Goal: Book appointment/travel/reservation: Register for event/course

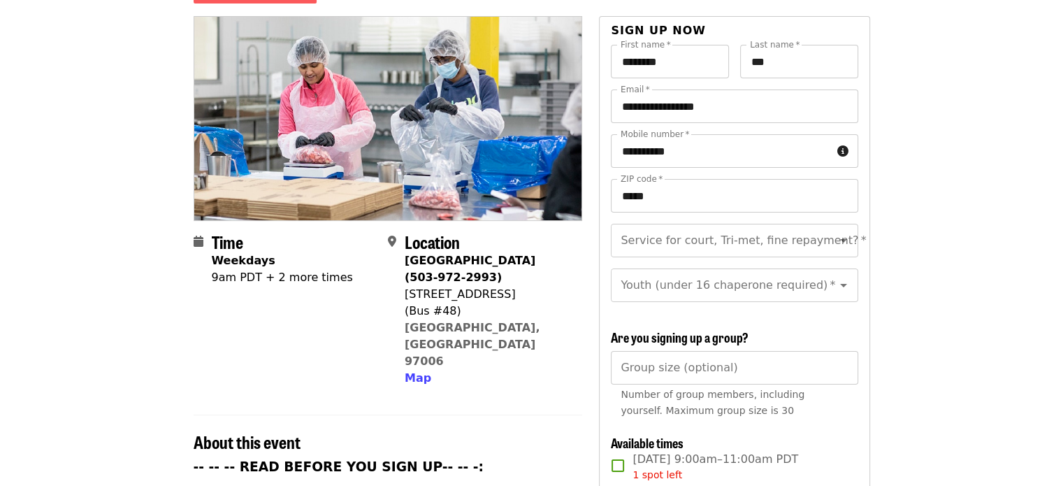
click at [310, 269] on div "9am PDT + 2 more times" at bounding box center [282, 277] width 141 height 17
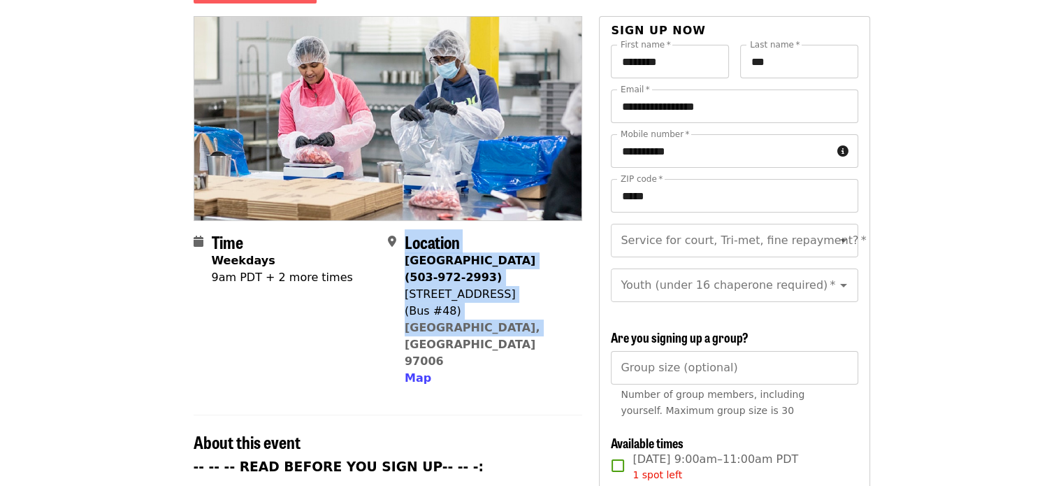
drag, startPoint x: 521, startPoint y: 305, endPoint x: 396, endPoint y: 274, distance: 128.9
click at [396, 274] on div "Location [GEOGRAPHIC_DATA] (503-972-2993) [STREET_ADDRESS] Map" at bounding box center [479, 309] width 183 height 154
click at [542, 286] on div "[STREET_ADDRESS]" at bounding box center [488, 294] width 166 height 17
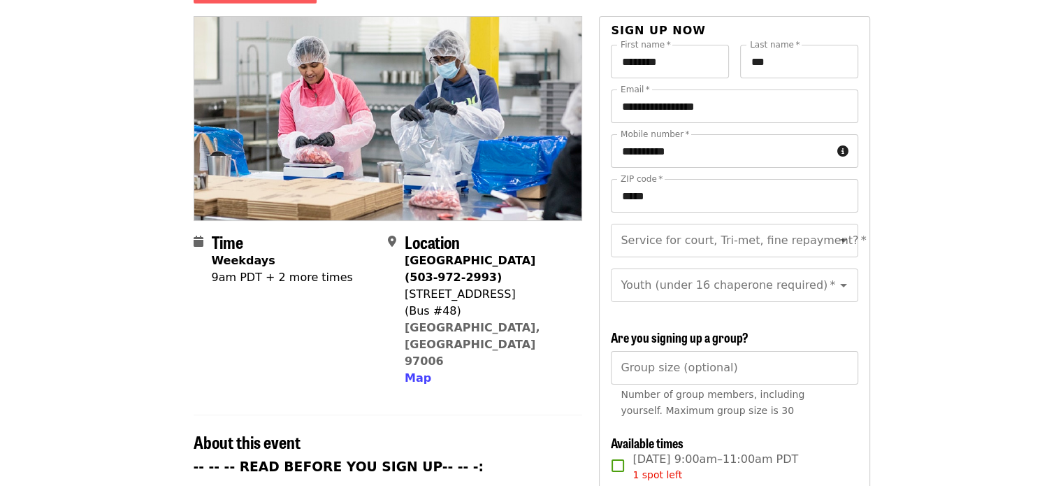
drag, startPoint x: 531, startPoint y: 273, endPoint x: 419, endPoint y: 269, distance: 111.9
click at [419, 286] on div "[STREET_ADDRESS]" at bounding box center [488, 294] width 166 height 17
click at [523, 303] on div "(Bus #48)" at bounding box center [488, 311] width 166 height 17
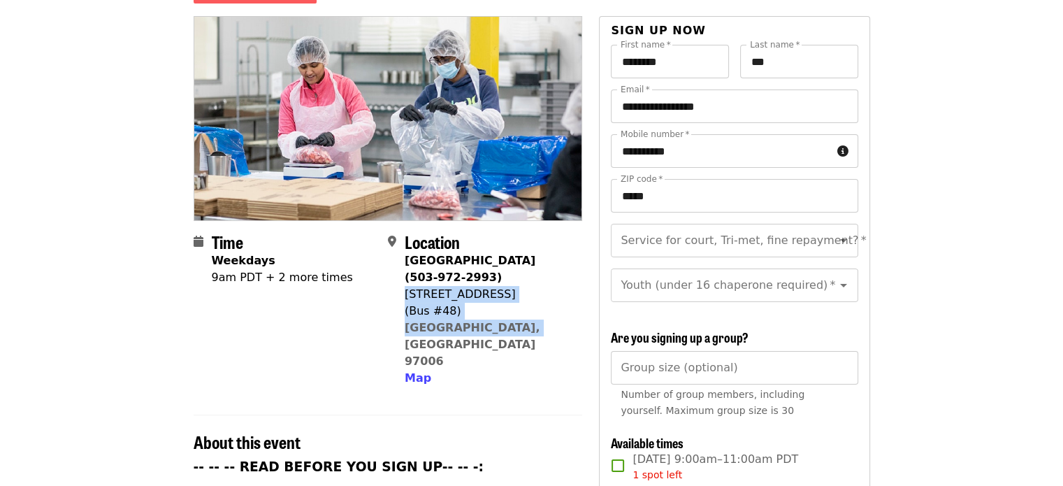
drag, startPoint x: 524, startPoint y: 301, endPoint x: 407, endPoint y: 270, distance: 121.3
click at [407, 270] on div "[GEOGRAPHIC_DATA] (503-972-2993) [STREET_ADDRESS] Map" at bounding box center [488, 319] width 166 height 134
copy span "[STREET_ADDRESS]"
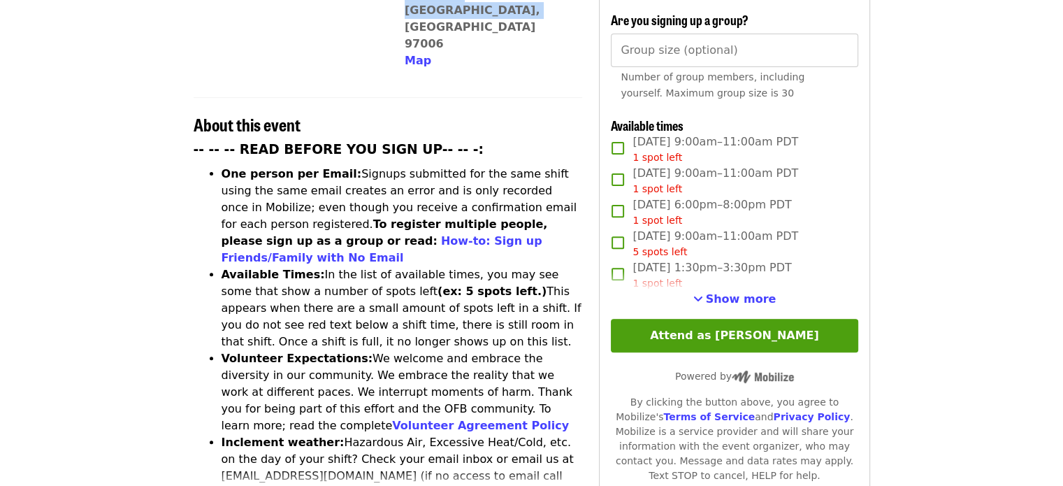
scroll to position [489, 0]
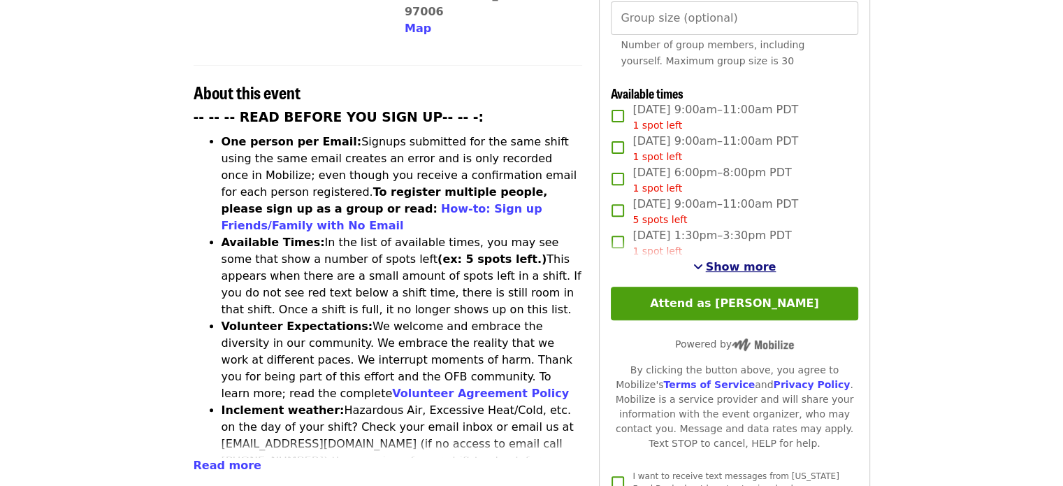
click at [701, 261] on span "See more timeslots" at bounding box center [698, 266] width 10 height 11
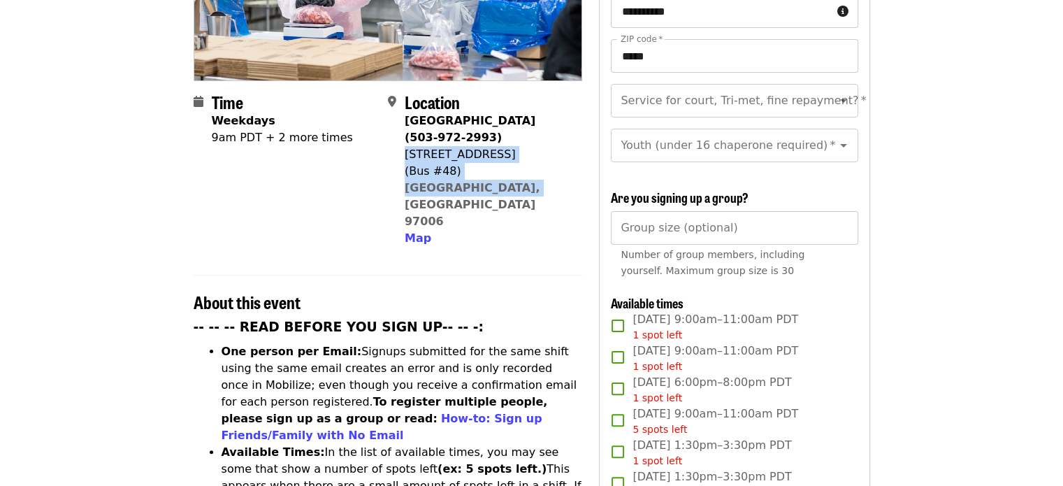
scroll to position [0, 0]
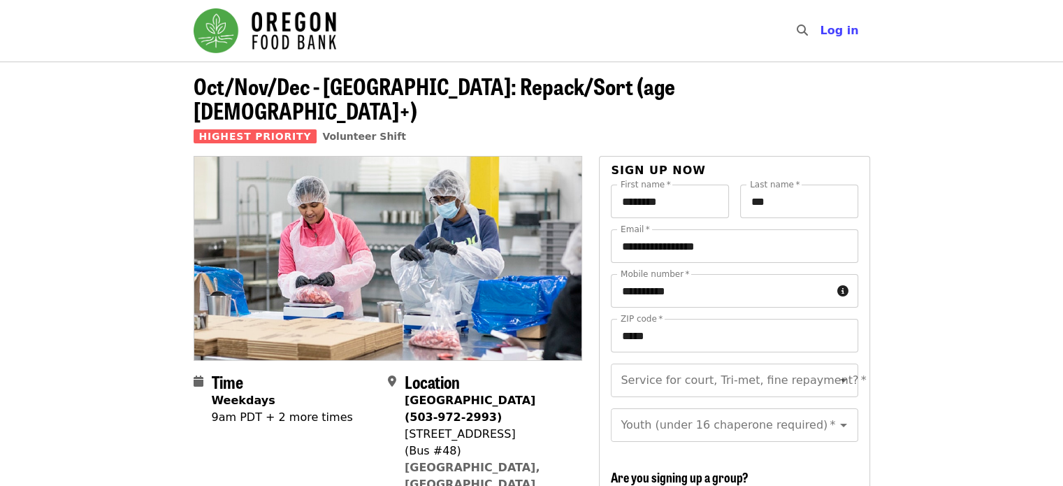
drag, startPoint x: 675, startPoint y: 0, endPoint x: 1036, endPoint y: 301, distance: 470.3
